Goal: Task Accomplishment & Management: Complete application form

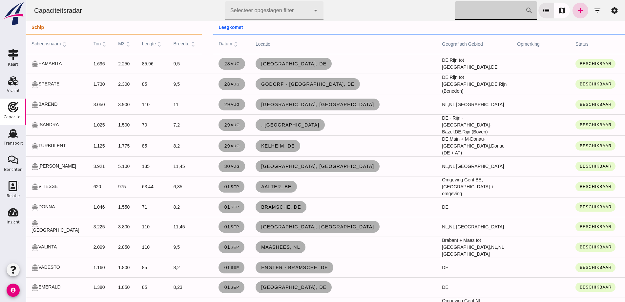
click at [577, 10] on icon "add" at bounding box center [581, 11] width 8 height 8
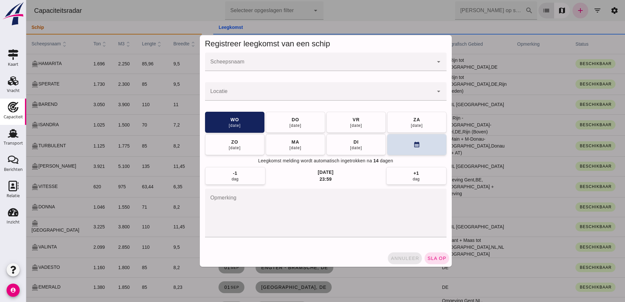
click span "annuleer"
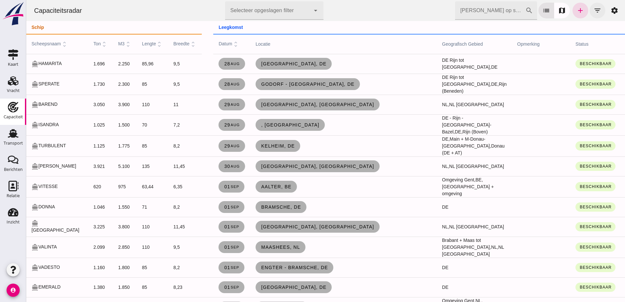
click at [594, 11] on icon "filter_list" at bounding box center [598, 11] width 8 height 8
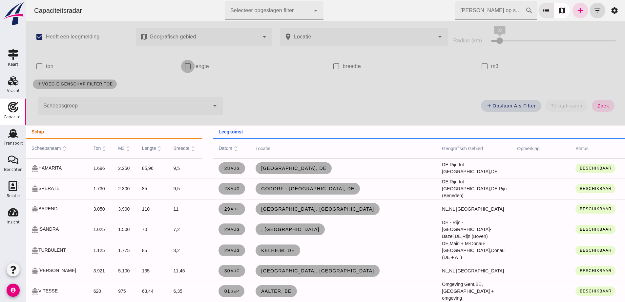
drag, startPoint x: 71, startPoint y: 61, endPoint x: 63, endPoint y: 60, distance: 7.9
drag, startPoint x: 63, startPoint y: 60, endPoint x: 207, endPoint y: 53, distance: 143.7
click div "check_box_outline_blank ton"
drag, startPoint x: 188, startPoint y: 93, endPoint x: 191, endPoint y: 99, distance: 7.0
click at [188, 94] on div "Scheepsgroep Scheepsgroep cancel arrow_drop_down" at bounding box center [128, 108] width 198 height 30
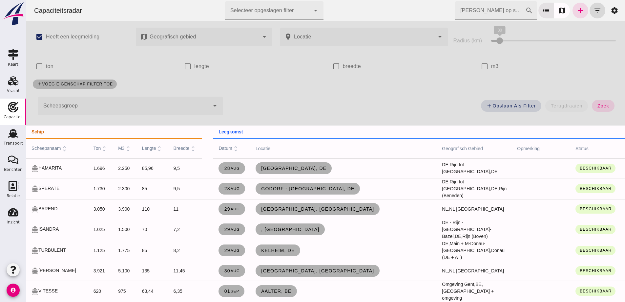
click div
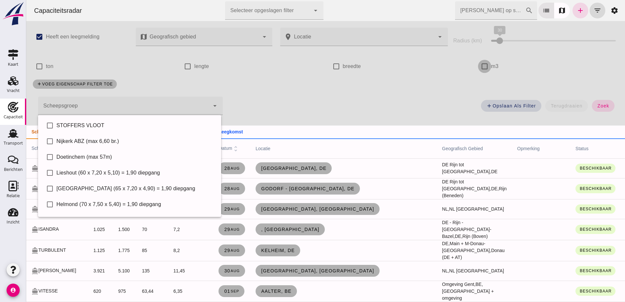
drag, startPoint x: 478, startPoint y: 69, endPoint x: 477, endPoint y: 64, distance: 5.0
click input "m3"
checkbox input "true"
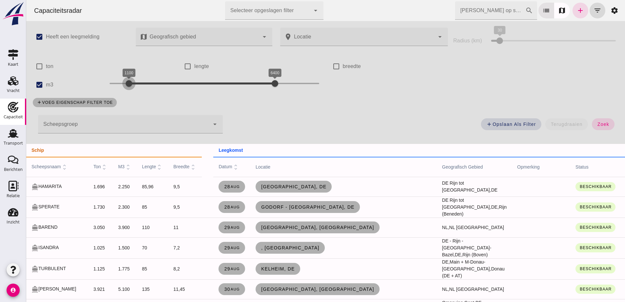
drag, startPoint x: 106, startPoint y: 80, endPoint x: 146, endPoint y: 82, distance: 39.4
click at [125, 86] on div at bounding box center [128, 83] width 13 height 13
drag, startPoint x: 131, startPoint y: 82, endPoint x: 122, endPoint y: 81, distance: 8.9
click at [122, 81] on div at bounding box center [120, 83] width 13 height 13
drag, startPoint x: 272, startPoint y: 81, endPoint x: 183, endPoint y: 72, distance: 89.5
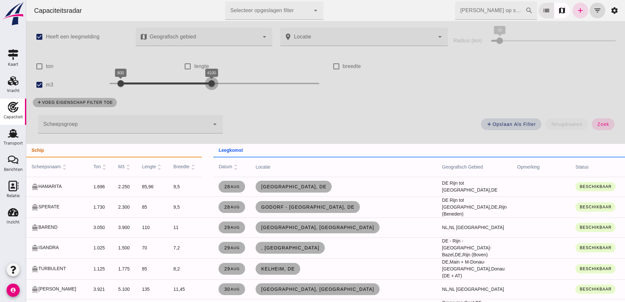
click at [208, 80] on div "4100" at bounding box center [211, 83] width 7 height 7
click button "zoek"
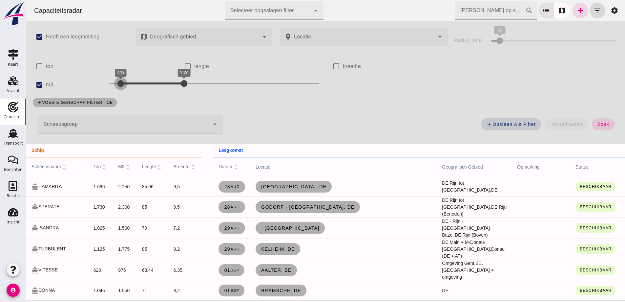
drag, startPoint x: 121, startPoint y: 83, endPoint x: 104, endPoint y: 82, distance: 17.1
click at [114, 82] on div at bounding box center [120, 83] width 13 height 13
click button "zoek"
click span "zoek"
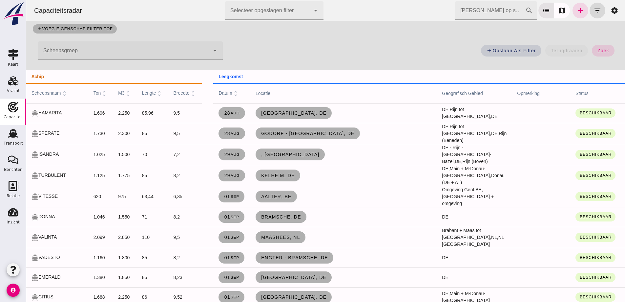
scroll to position [33, 0]
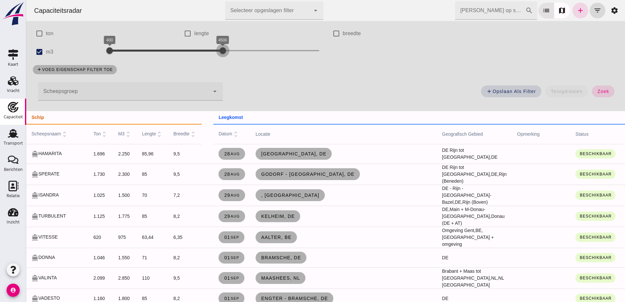
drag, startPoint x: 183, startPoint y: 52, endPoint x: 226, endPoint y: 47, distance: 43.6
click at [222, 47] on div at bounding box center [222, 50] width 13 height 13
drag, startPoint x: 225, startPoint y: 50, endPoint x: 324, endPoint y: 59, distance: 99.0
click div "check_box Heeft een leegmelding map Geografisch gebied Geografisch gebied cance…"
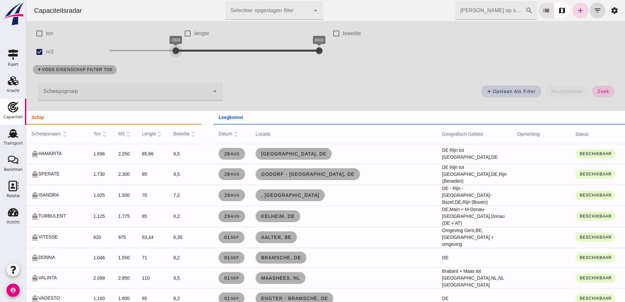
drag, startPoint x: 110, startPoint y: 49, endPoint x: 187, endPoint y: 53, distance: 77.6
click at [179, 53] on div at bounding box center [175, 50] width 13 height 13
drag, startPoint x: 183, startPoint y: 52, endPoint x: 154, endPoint y: 43, distance: 29.7
click at [165, 47] on div "2500" at bounding box center [168, 50] width 7 height 7
click span "zoek"
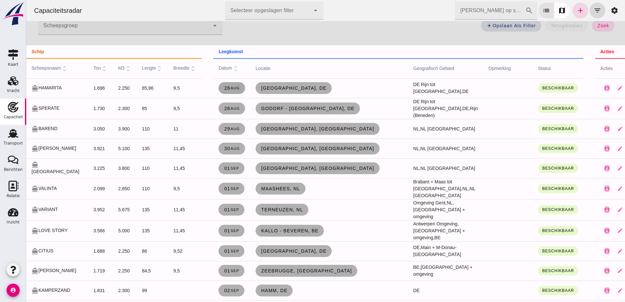
scroll to position [0, 0]
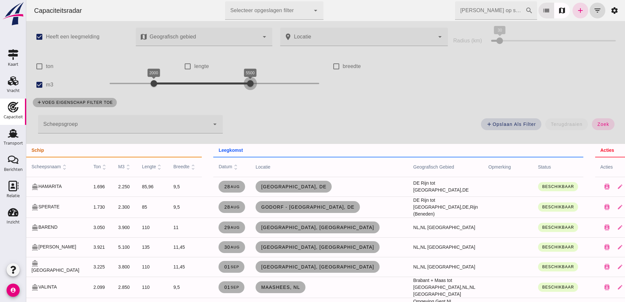
drag, startPoint x: 303, startPoint y: 86, endPoint x: 248, endPoint y: 87, distance: 55.5
click at [248, 87] on div at bounding box center [250, 83] width 13 height 13
click button "zoek"
drag, startPoint x: 154, startPoint y: 82, endPoint x: 195, endPoint y: 95, distance: 43.2
click at [161, 84] on div at bounding box center [156, 83] width 13 height 13
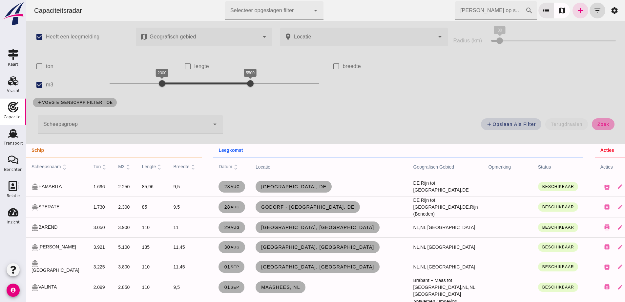
click button "zoek"
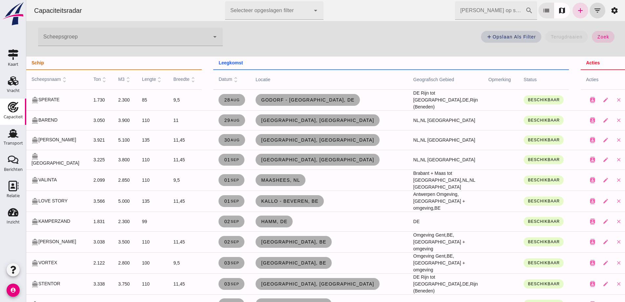
scroll to position [99, 0]
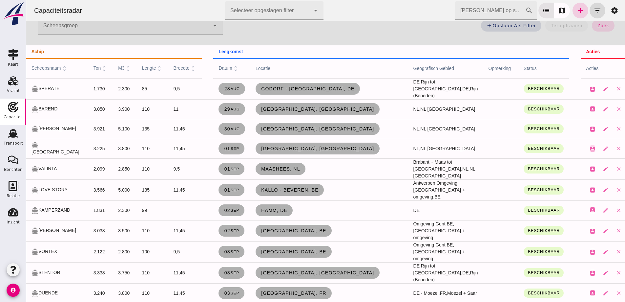
click link "add"
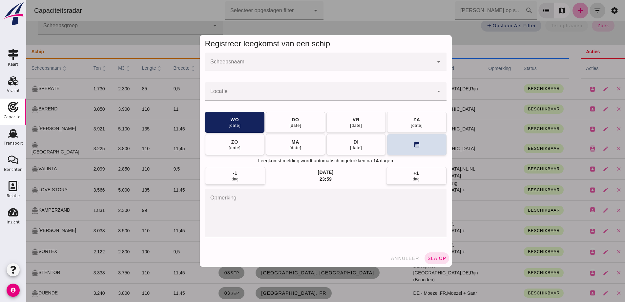
scroll to position [0, 0]
click input "Scheepsnaam"
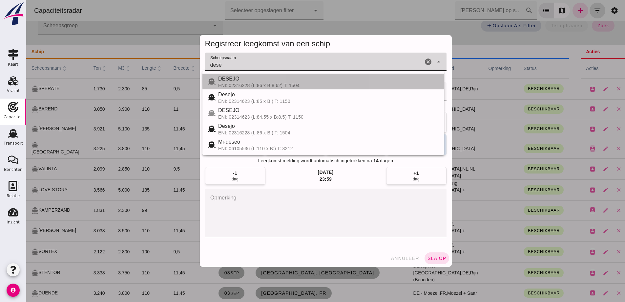
click at [260, 85] on div "ENI: 02316228 (L:86 x B:8.62) T: 1504" at bounding box center [328, 85] width 221 height 5
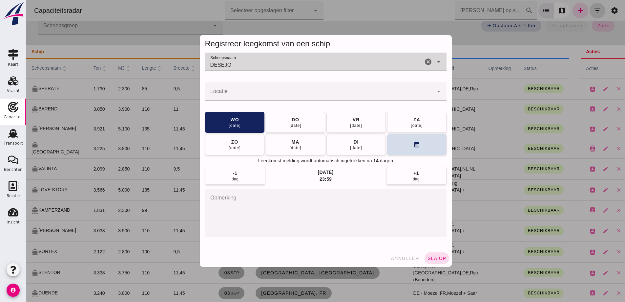
type input "DESEJO"
click input "Locatie"
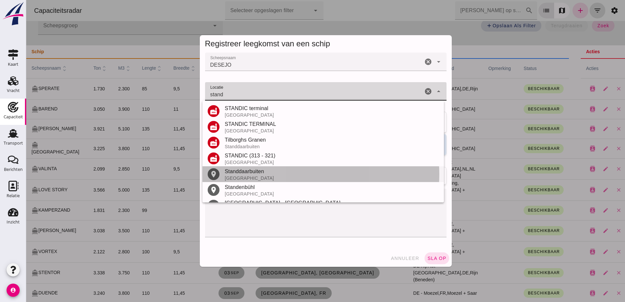
click at [267, 175] on div "Standdaarbuiten" at bounding box center [332, 171] width 214 height 8
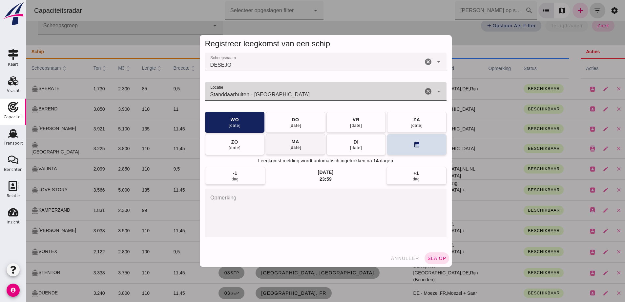
type input "Standdaarbuiten - [GEOGRAPHIC_DATA]"
drag, startPoint x: 286, startPoint y: 145, endPoint x: 407, endPoint y: 208, distance: 135.8
click div "[DATE]"
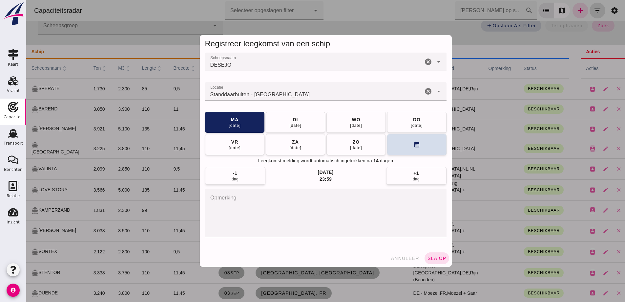
click span "sla op"
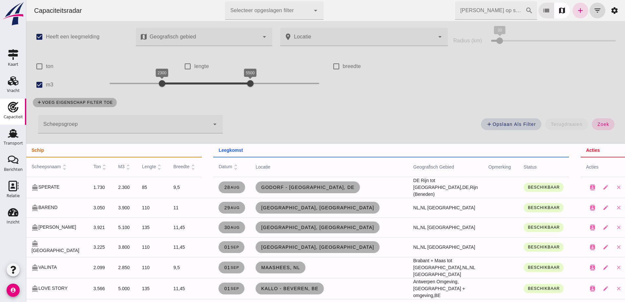
click input "[PERSON_NAME] op scheepsnaam"
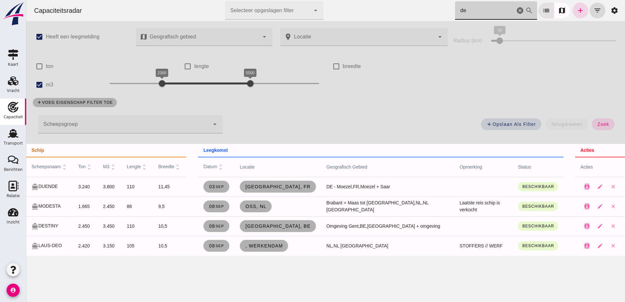
type input "d"
